Goal: Task Accomplishment & Management: Use online tool/utility

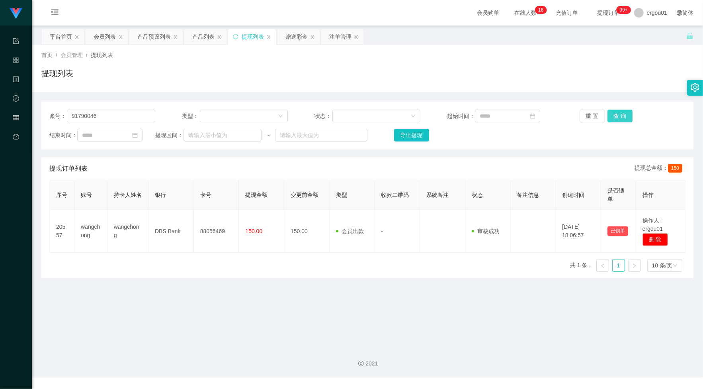
type input "91790046"
click at [614, 114] on button "查 询" at bounding box center [620, 115] width 25 height 13
click at [137, 118] on input "91790046" at bounding box center [111, 115] width 88 height 13
click at [295, 29] on div "赠送彩金" at bounding box center [296, 36] width 22 height 15
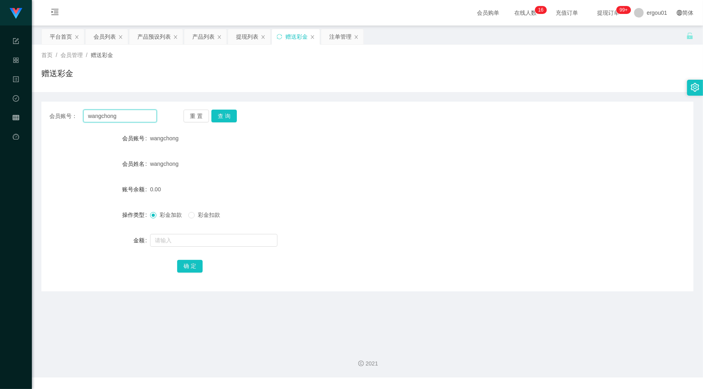
click at [134, 113] on input "wangchong" at bounding box center [120, 115] width 74 height 13
paste input "91790046"
type input "91790046"
drag, startPoint x: 222, startPoint y: 121, endPoint x: 215, endPoint y: 135, distance: 16.0
click at [222, 121] on button "查 询" at bounding box center [223, 115] width 25 height 13
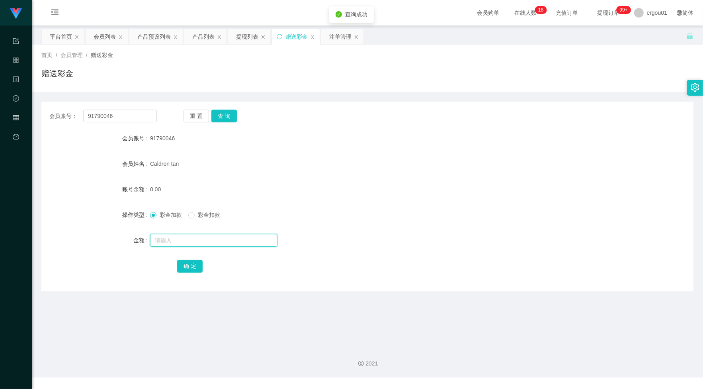
click at [194, 238] on input "text" at bounding box center [213, 240] width 127 height 13
type input "100"
click at [184, 265] on button "确 定" at bounding box center [189, 266] width 25 height 13
click at [140, 114] on input "91790046" at bounding box center [120, 115] width 74 height 13
paste input "singyie94"
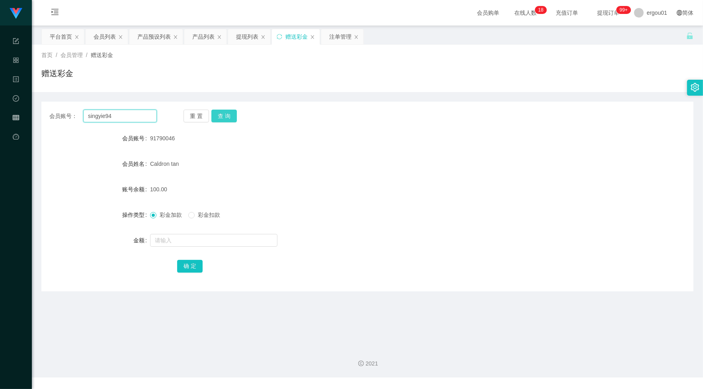
type input "singyie94"
click at [227, 113] on button "查 询" at bounding box center [223, 115] width 25 height 13
click at [184, 239] on input "text" at bounding box center [213, 240] width 127 height 13
type input "300"
click at [193, 266] on button "确 定" at bounding box center [189, 266] width 25 height 13
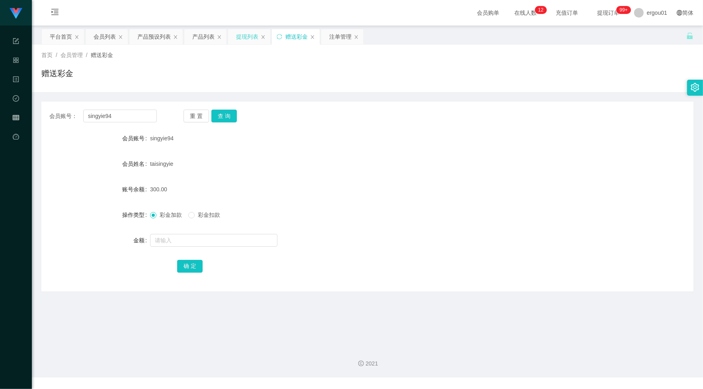
click at [244, 34] on div "提现列表" at bounding box center [247, 36] width 22 height 15
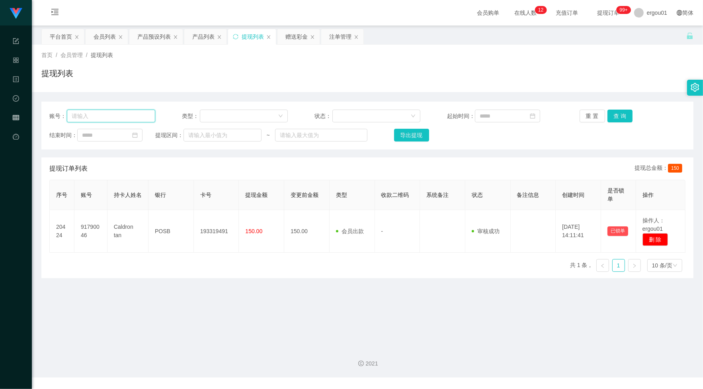
drag, startPoint x: 94, startPoint y: 109, endPoint x: 102, endPoint y: 110, distance: 8.0
click at [94, 109] on input "text" at bounding box center [111, 115] width 88 height 13
paste input "singyie94"
type input "singyie94"
click at [618, 111] on button "查 询" at bounding box center [620, 115] width 25 height 13
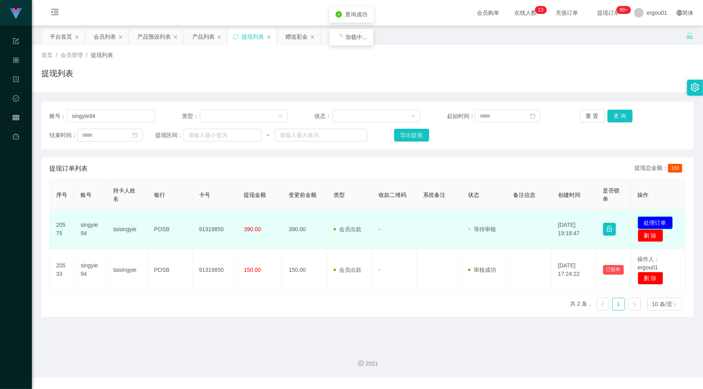
click at [661, 221] on button "处理订单" at bounding box center [655, 222] width 35 height 13
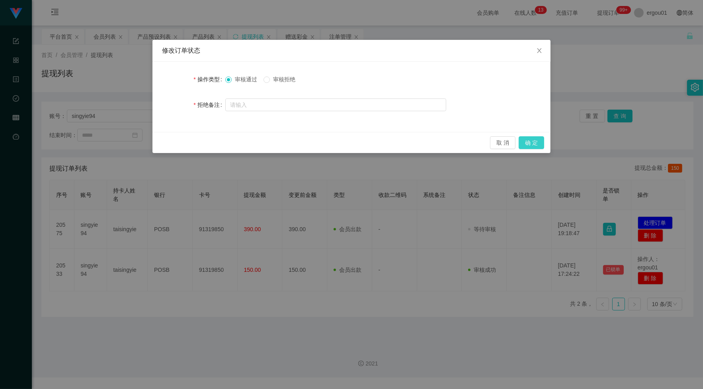
click at [533, 139] on button "确 定" at bounding box center [531, 142] width 25 height 13
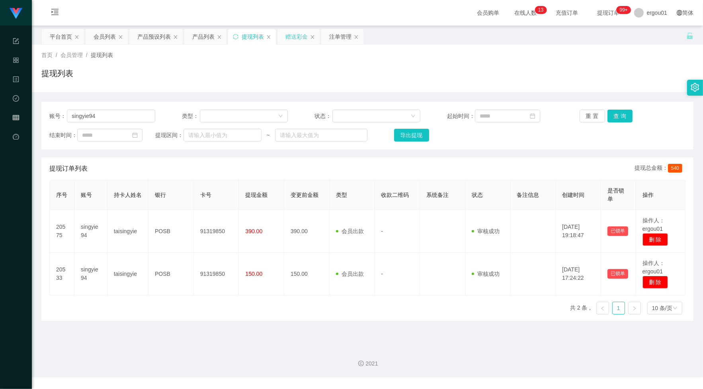
click at [301, 37] on div "赠送彩金" at bounding box center [296, 36] width 22 height 15
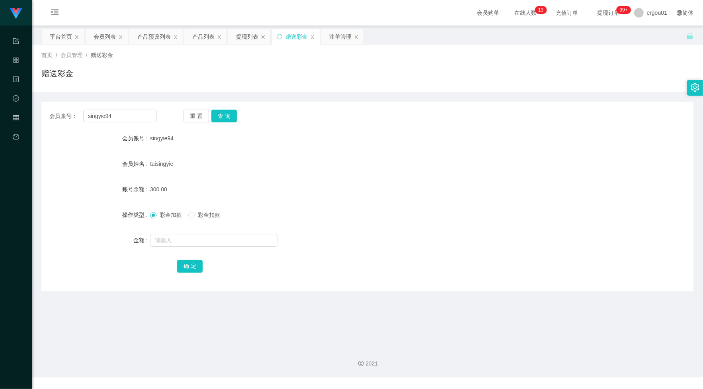
click at [164, 116] on div "会员账号： singyie94 重 置 查 询" at bounding box center [367, 115] width 652 height 13
click at [148, 116] on input "singyie94" at bounding box center [120, 115] width 74 height 13
paste input "91790046"
type input "91790046"
click at [232, 118] on button "查 询" at bounding box center [223, 115] width 25 height 13
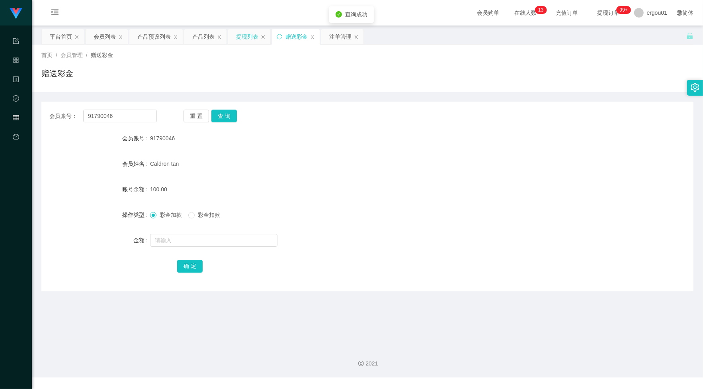
click at [248, 35] on div "提现列表" at bounding box center [247, 36] width 22 height 15
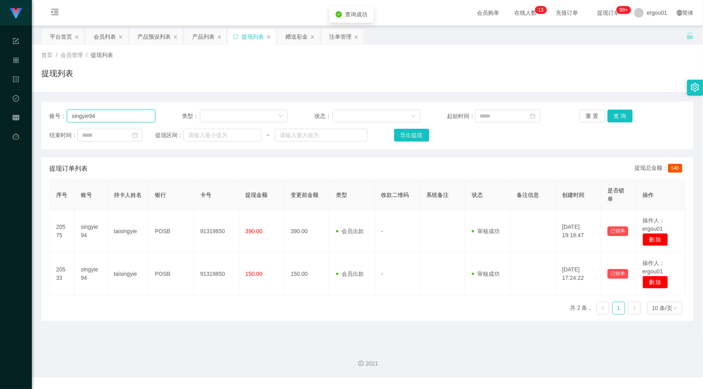
click at [112, 118] on input "singyie94" at bounding box center [111, 115] width 88 height 13
paste input "91790046"
type input "91790046"
click at [620, 113] on button "查 询" at bounding box center [620, 115] width 25 height 13
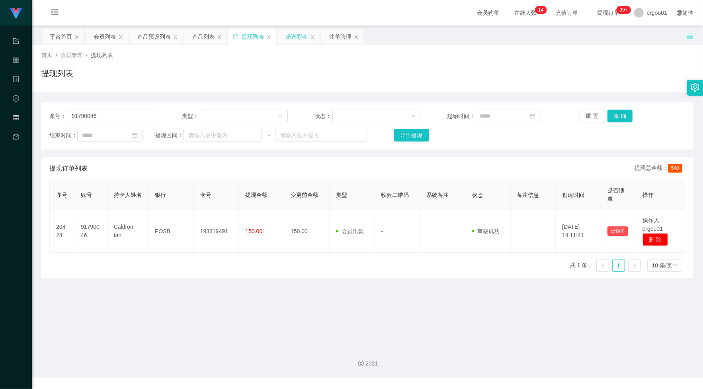
click at [289, 34] on div "赠送彩金" at bounding box center [296, 36] width 22 height 15
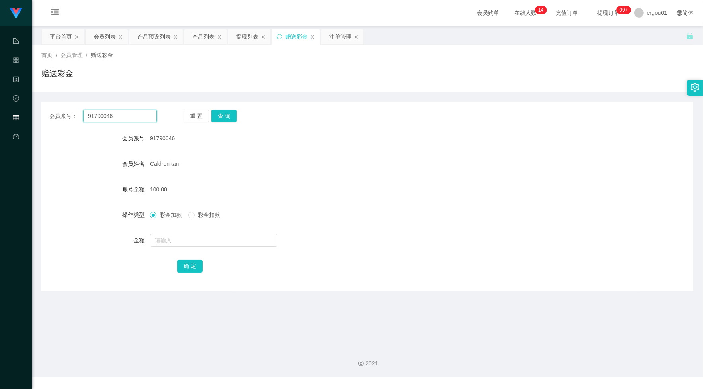
click at [143, 110] on input "91790046" at bounding box center [120, 115] width 74 height 13
paste input "text"
click at [246, 36] on div "提现列表" at bounding box center [247, 36] width 22 height 15
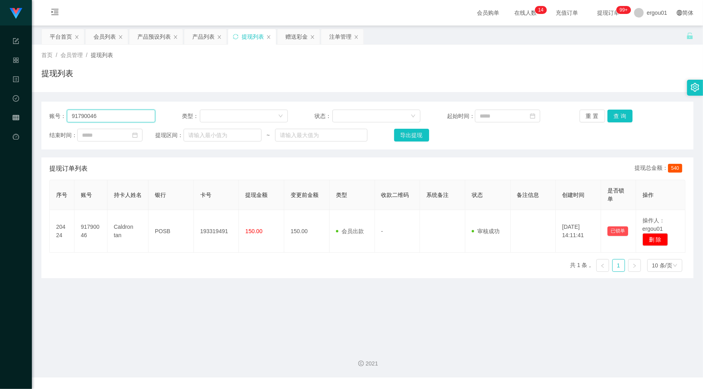
click at [121, 112] on input "91790046" at bounding box center [111, 115] width 88 height 13
click at [630, 113] on div "重 置 查 询" at bounding box center [633, 115] width 106 height 13
click at [618, 116] on button "查 询" at bounding box center [620, 115] width 25 height 13
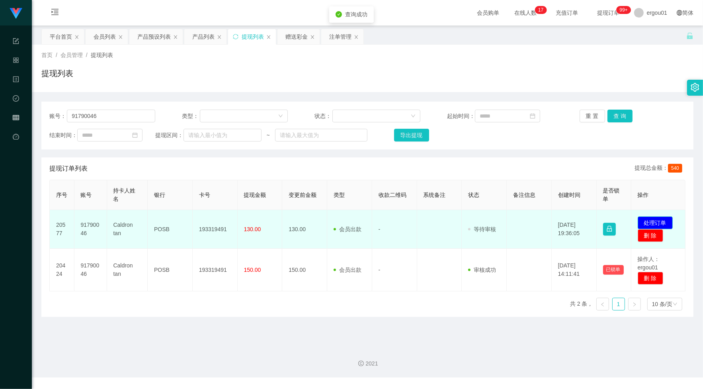
click at [647, 222] on button "处理订单" at bounding box center [655, 222] width 35 height 13
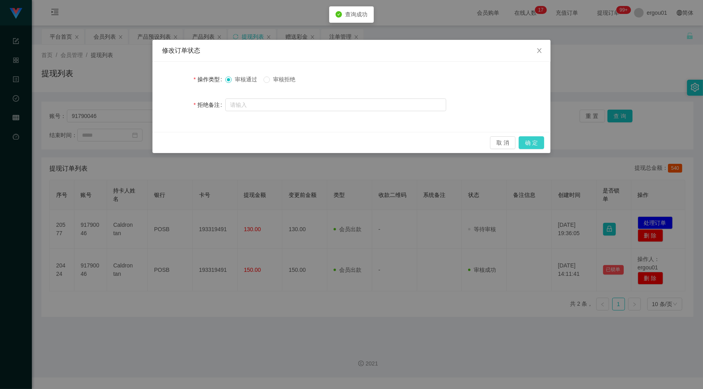
click at [531, 144] on button "确 定" at bounding box center [531, 142] width 25 height 13
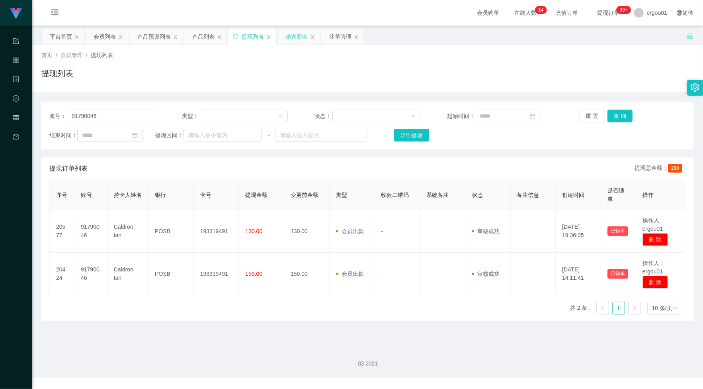
click at [297, 36] on div "赠送彩金" at bounding box center [296, 36] width 22 height 15
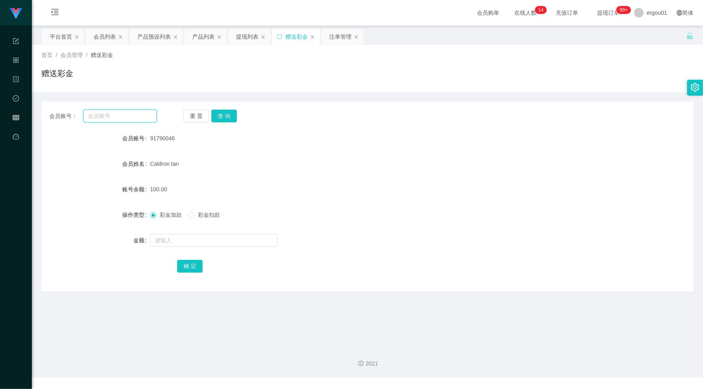
click at [127, 116] on input "text" at bounding box center [120, 115] width 74 height 13
paste input "wangchong"
type input "wangchong"
click at [219, 112] on button "查 询" at bounding box center [223, 115] width 25 height 13
click at [215, 248] on form "会员账号 wangchong 会员姓名 [PERSON_NAME] 账号余额 0.00 操作类型 彩金加款 彩金扣款 金额 确 定" at bounding box center [367, 201] width 652 height 143
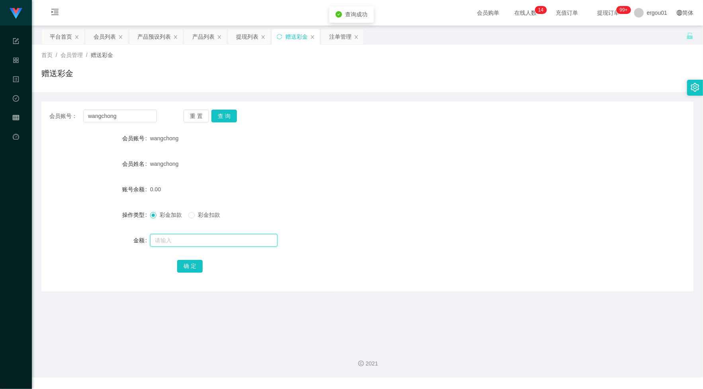
click at [223, 237] on input "text" at bounding box center [213, 240] width 127 height 13
type input "100"
click at [189, 264] on button "确 定" at bounding box center [189, 266] width 25 height 13
click at [333, 32] on div "注单管理" at bounding box center [340, 36] width 22 height 15
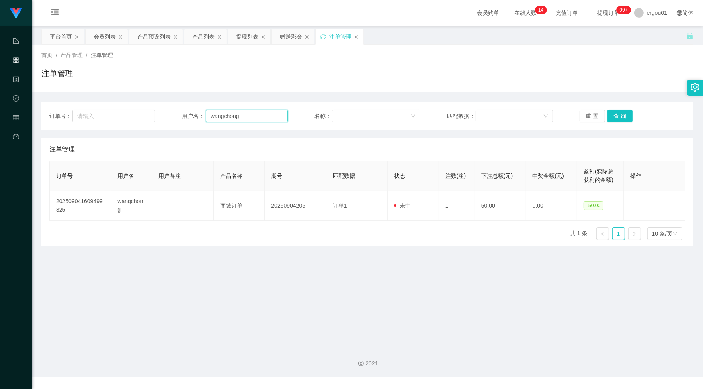
click at [243, 115] on input "wangchong" at bounding box center [247, 115] width 82 height 13
click at [618, 116] on button "查 询" at bounding box center [620, 115] width 25 height 13
click at [257, 116] on input "wangchong" at bounding box center [247, 115] width 82 height 13
click at [289, 35] on div "赠送彩金" at bounding box center [291, 36] width 22 height 15
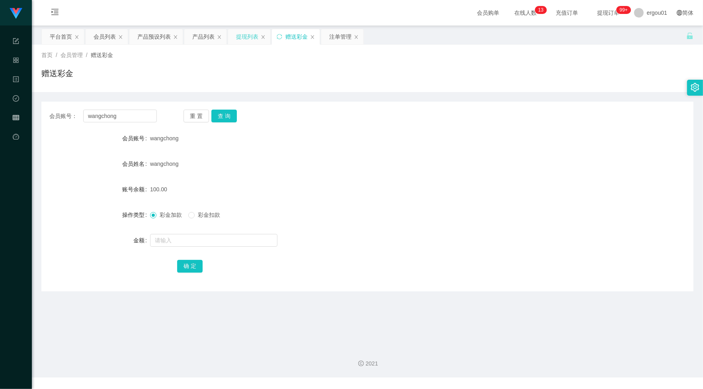
click at [234, 37] on div "提现列表" at bounding box center [249, 36] width 42 height 15
click at [201, 33] on div "产品列表" at bounding box center [203, 36] width 22 height 15
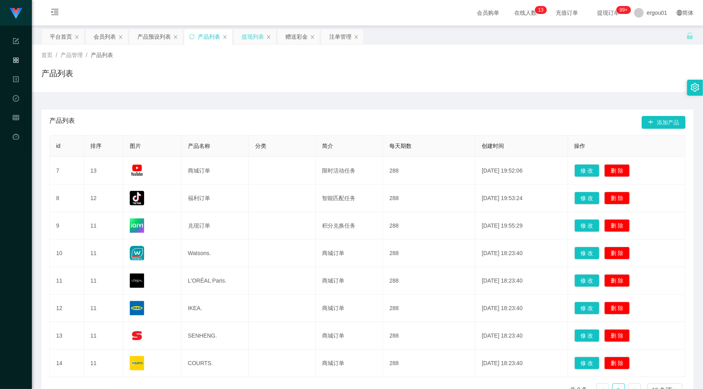
click at [258, 38] on div "提现列表" at bounding box center [253, 36] width 22 height 15
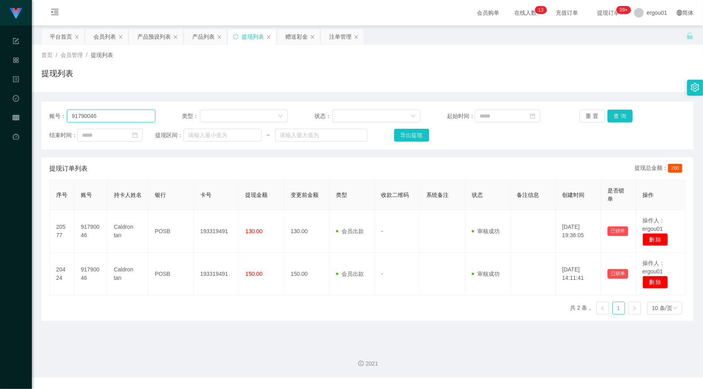
click at [116, 118] on input "91790046" at bounding box center [111, 115] width 88 height 13
paste input "wangchong"
type input "wangchong"
click at [621, 117] on button "查 询" at bounding box center [620, 115] width 25 height 13
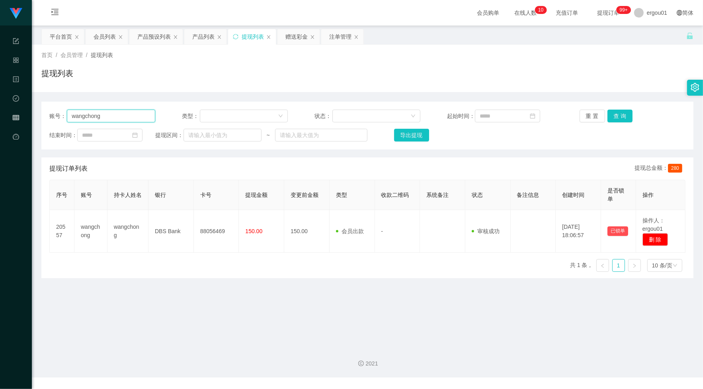
click at [123, 118] on input "wangchong" at bounding box center [111, 115] width 88 height 13
click at [615, 111] on button "查 询" at bounding box center [620, 115] width 25 height 13
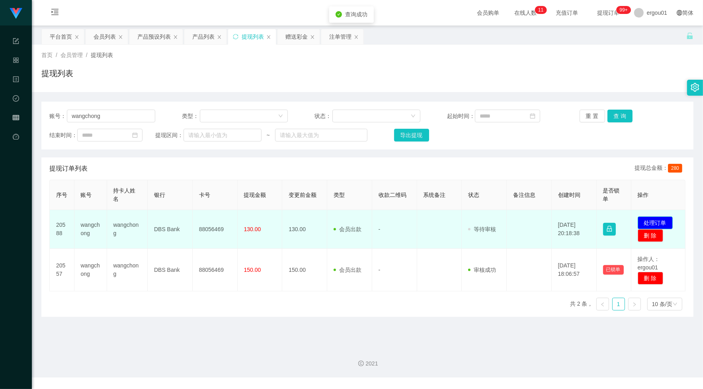
click at [648, 218] on button "处理订单" at bounding box center [655, 222] width 35 height 13
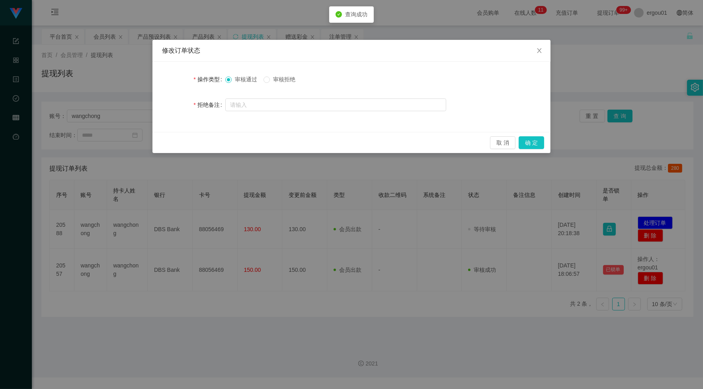
click at [526, 135] on div "取 消 确 定" at bounding box center [351, 142] width 398 height 21
click at [537, 144] on button "确 定" at bounding box center [531, 142] width 25 height 13
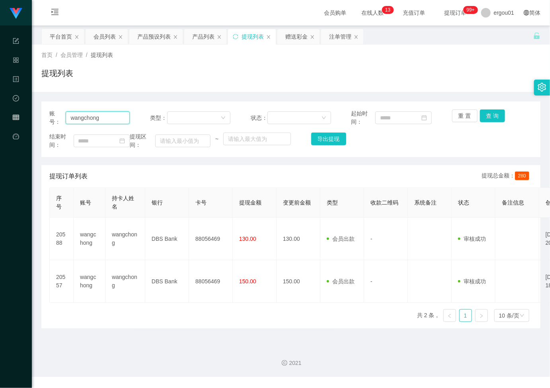
click at [103, 122] on input "wangchong" at bounding box center [98, 117] width 64 height 13
click at [301, 33] on div "赠送彩金" at bounding box center [296, 36] width 22 height 15
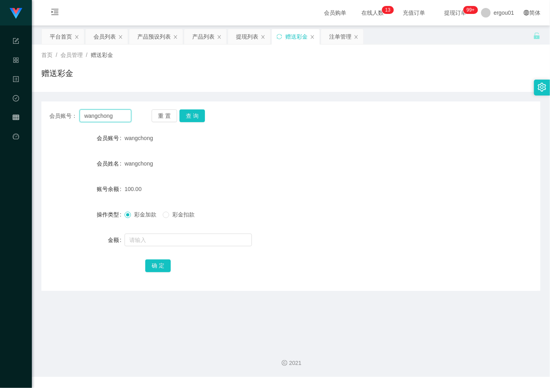
click at [118, 121] on input "wangchong" at bounding box center [106, 115] width 52 height 13
paste input "90662822"
type input "90662822"
click at [190, 115] on button "查 询" at bounding box center [192, 115] width 25 height 13
click at [152, 238] on input "text" at bounding box center [188, 240] width 127 height 13
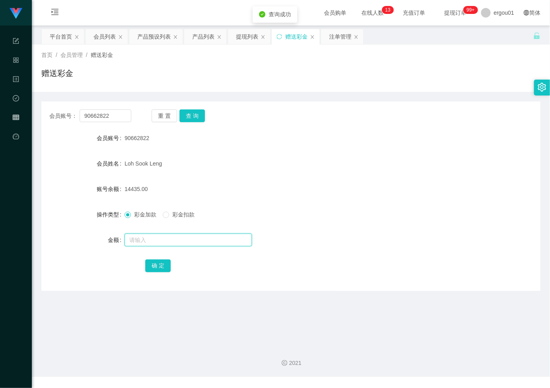
click at [144, 245] on input "text" at bounding box center [188, 240] width 127 height 13
type input "240"
click at [160, 271] on button "确 定" at bounding box center [157, 266] width 25 height 13
